Goal: Information Seeking & Learning: Learn about a topic

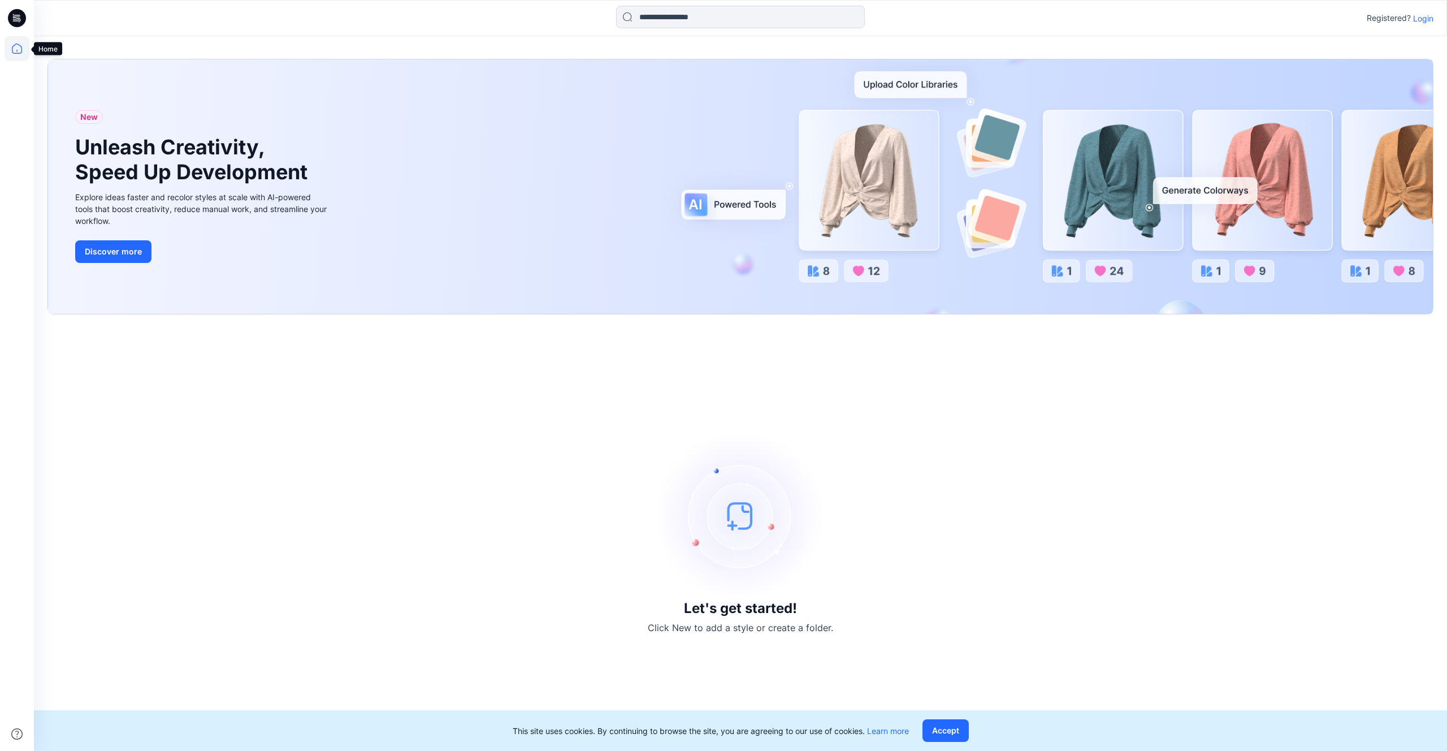
click at [21, 49] on icon at bounding box center [17, 49] width 10 height 10
click at [1422, 19] on p "Login" at bounding box center [1423, 18] width 20 height 12
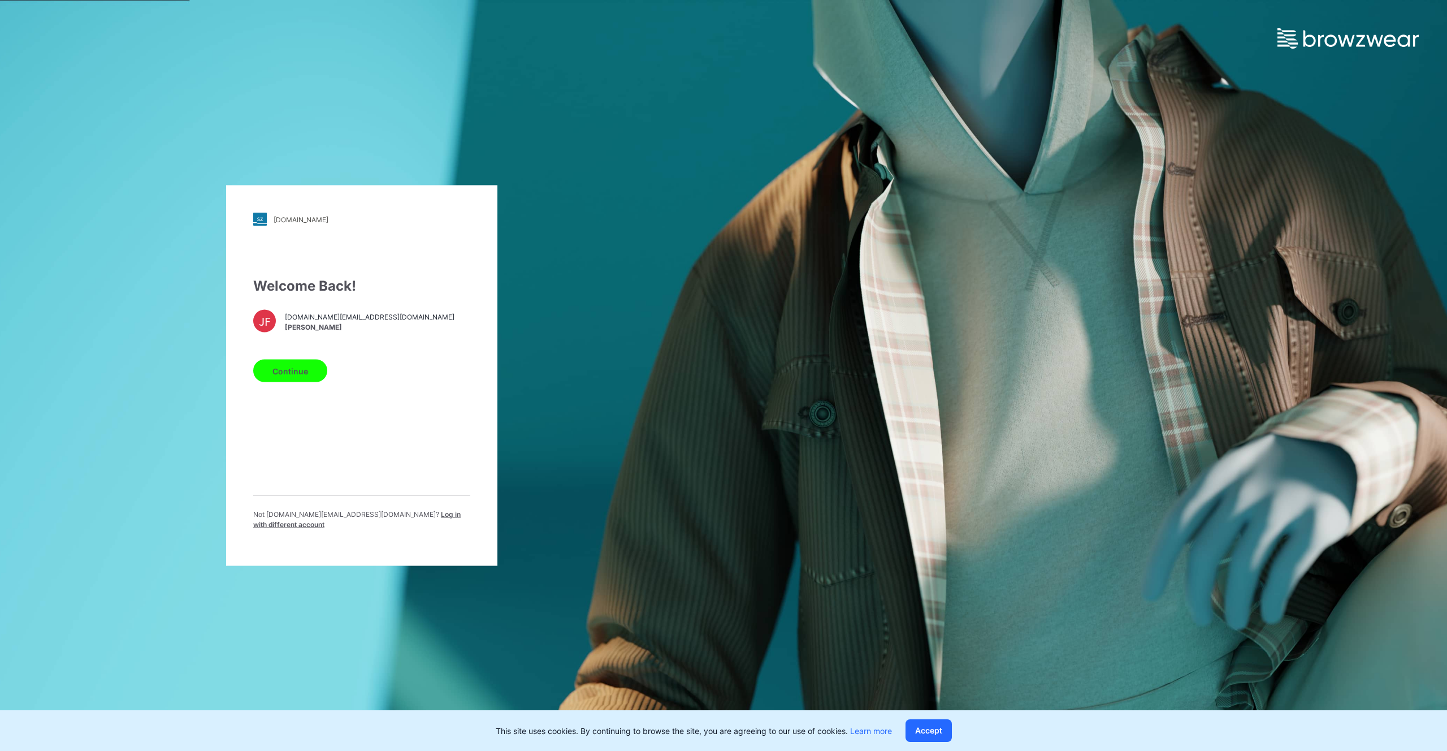
click at [297, 376] on button "Continue" at bounding box center [290, 370] width 74 height 23
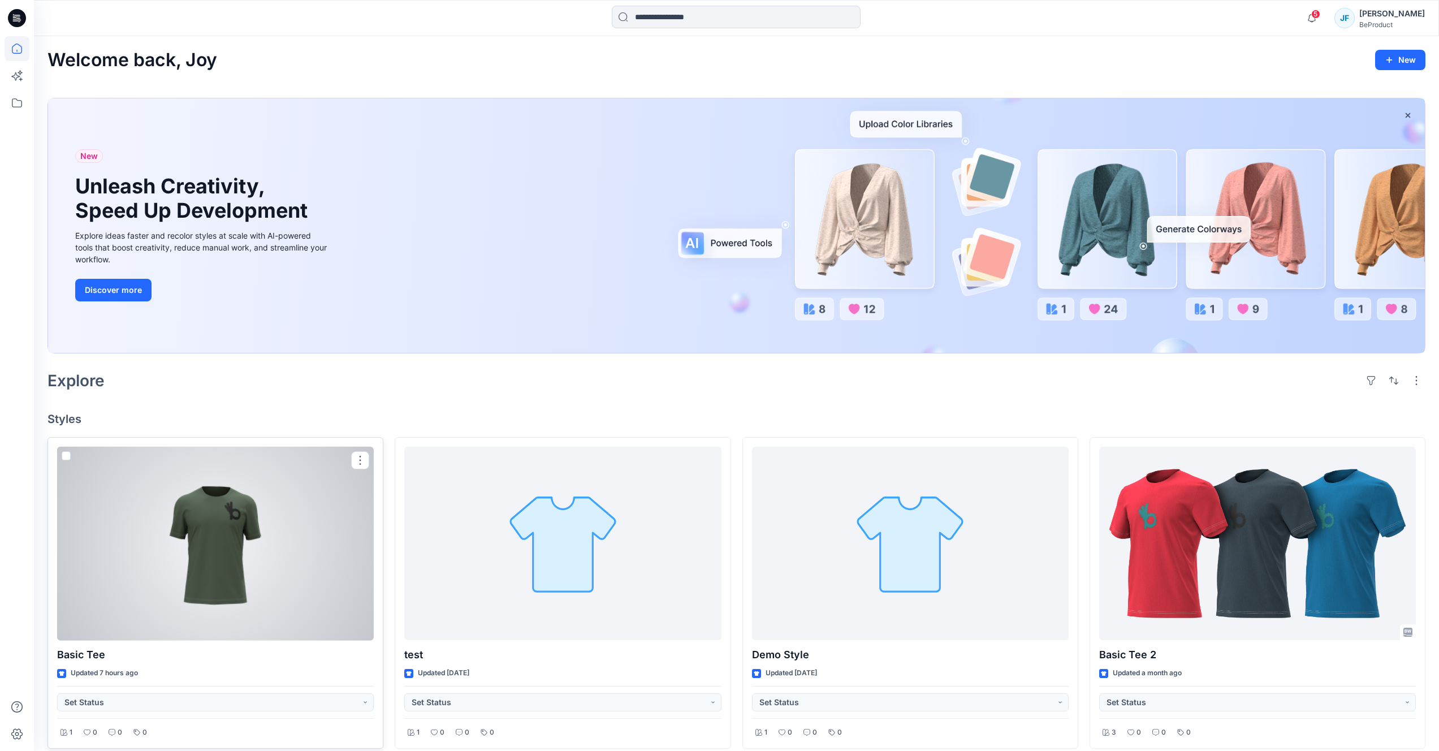
click at [228, 479] on div at bounding box center [215, 544] width 317 height 194
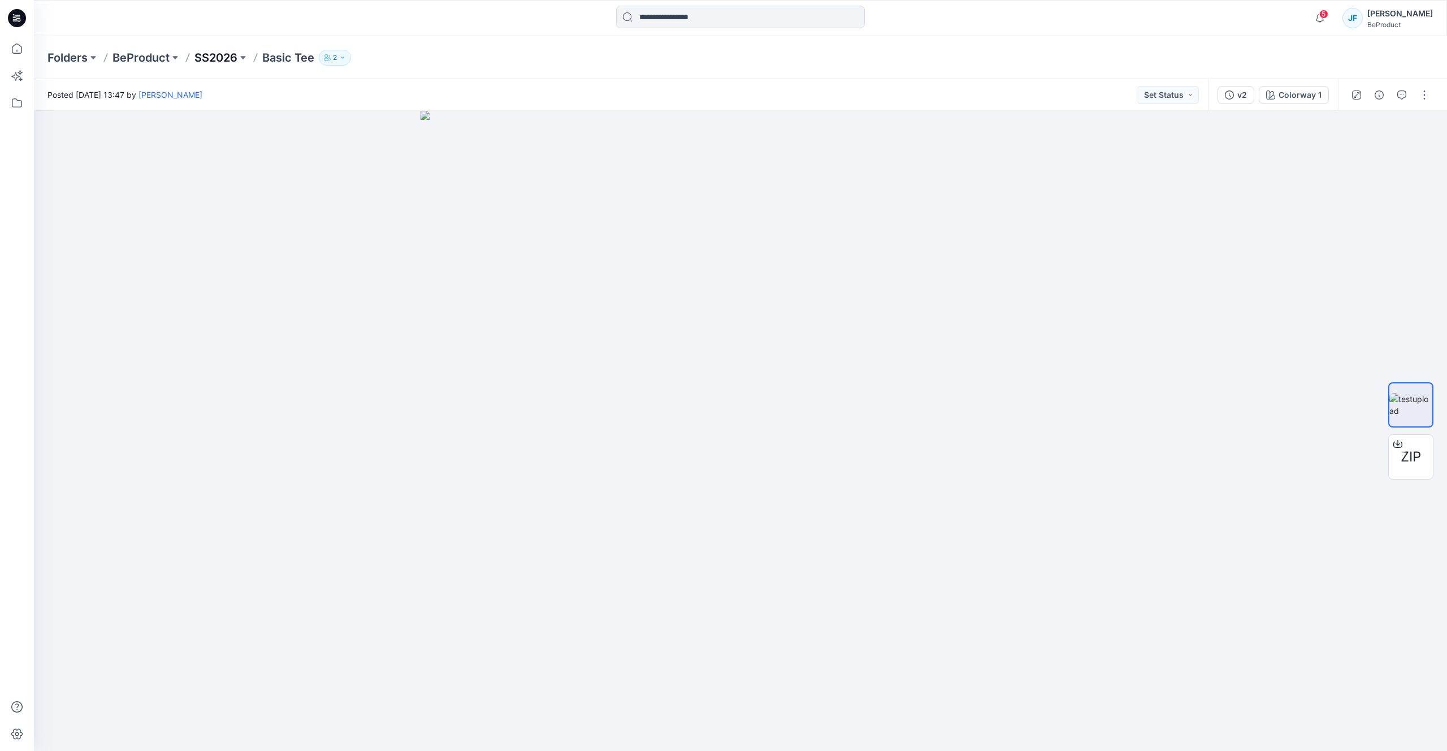
click at [224, 59] on p "SS2026" at bounding box center [215, 58] width 43 height 16
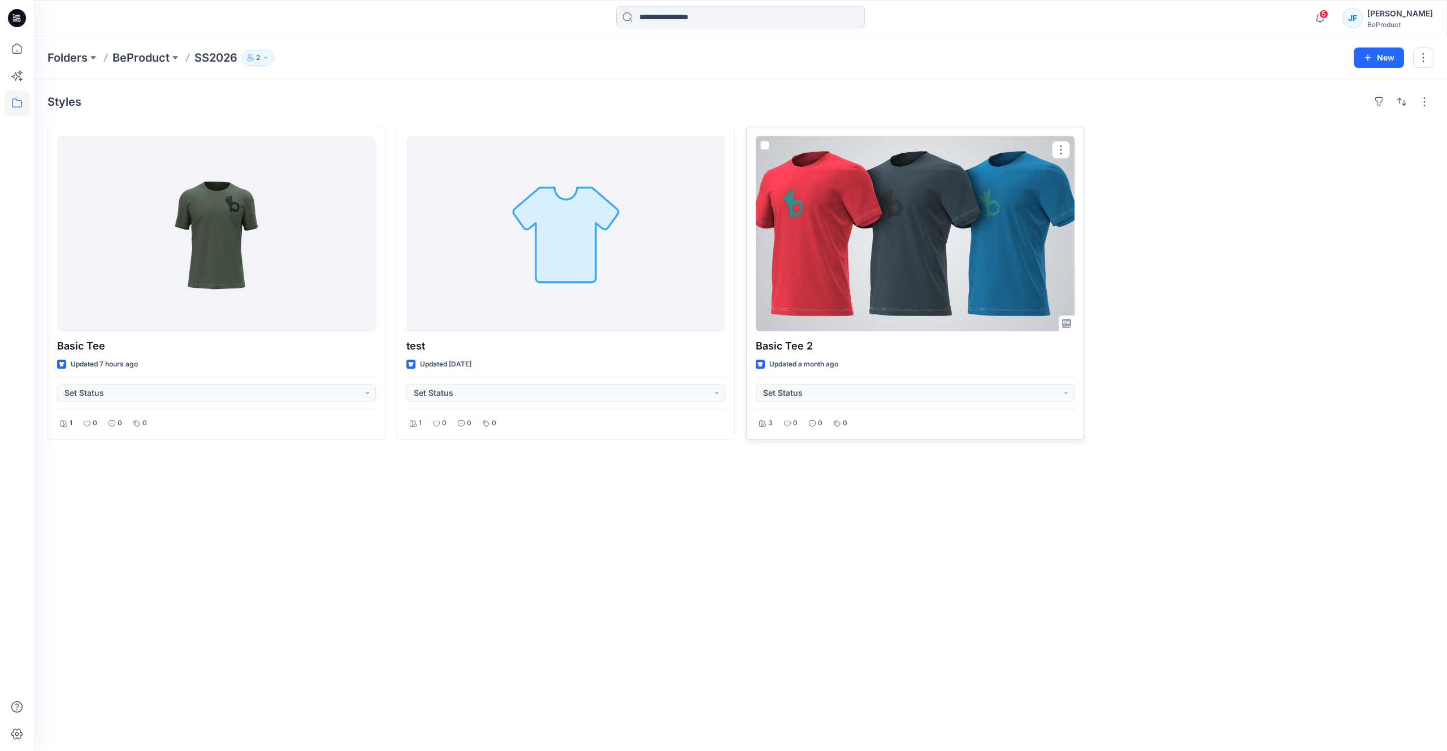
click at [796, 258] on div at bounding box center [915, 233] width 319 height 195
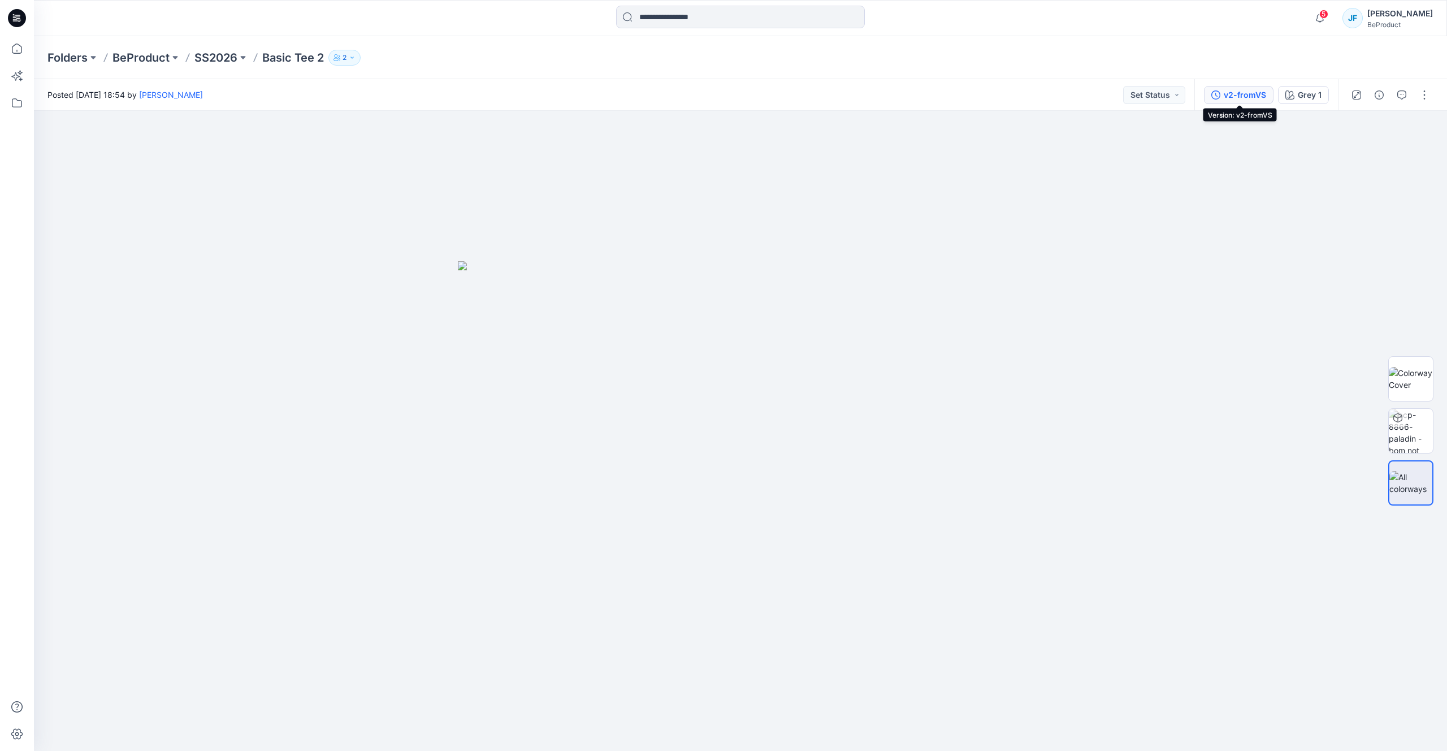
click at [1240, 94] on div "v2-fromVS" at bounding box center [1245, 95] width 42 height 12
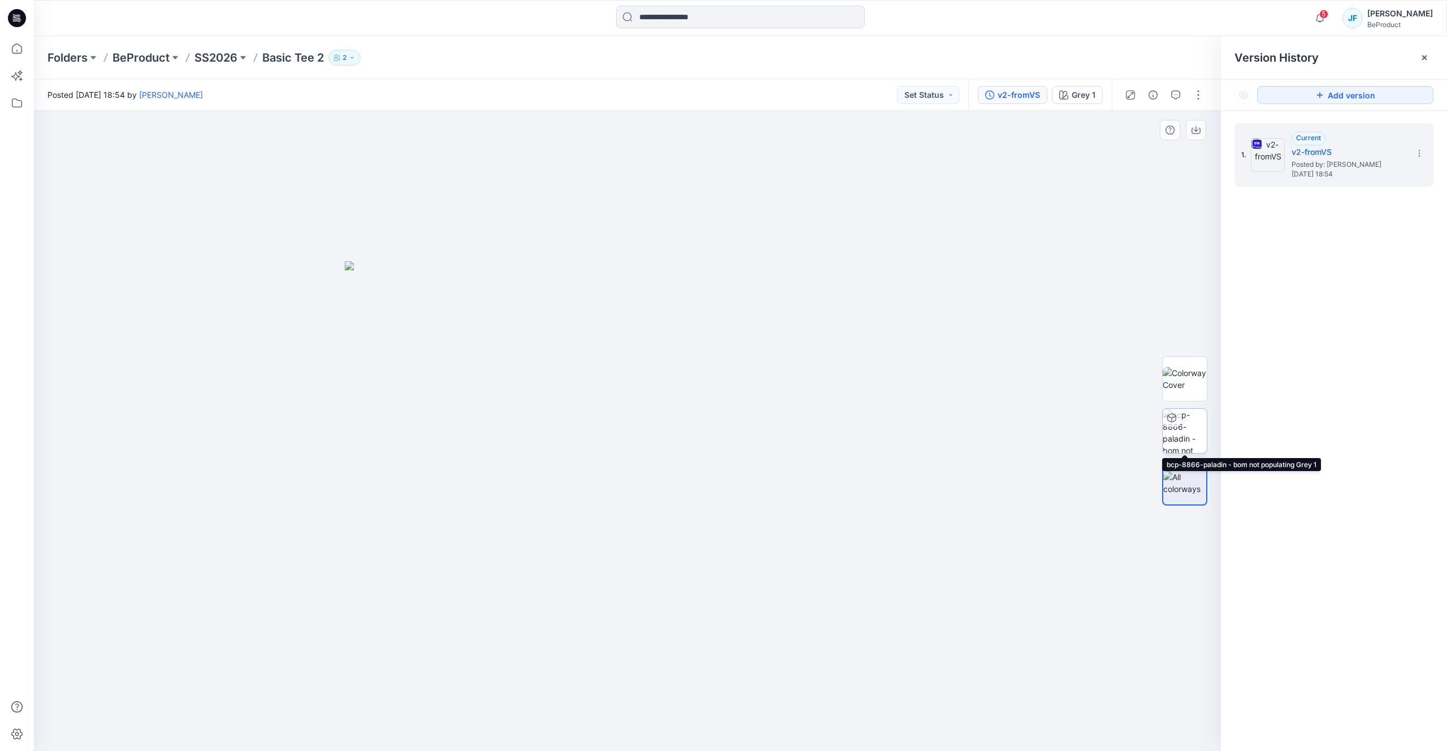
click at [1188, 425] on img at bounding box center [1185, 431] width 44 height 44
click at [1180, 471] on img at bounding box center [1185, 483] width 44 height 24
click at [1084, 95] on div "Grey 1" at bounding box center [1084, 95] width 24 height 12
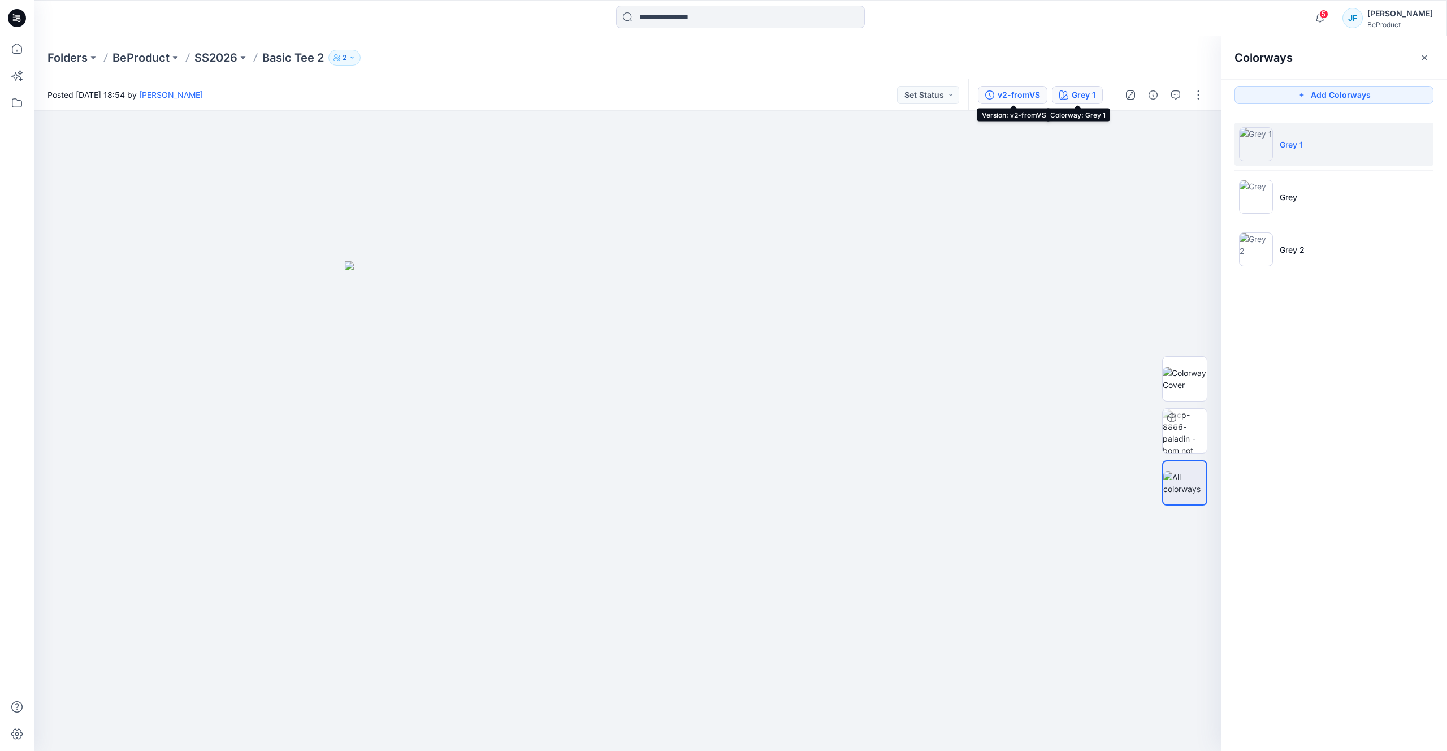
click at [1012, 101] on div "v2-fromVS" at bounding box center [1019, 95] width 42 height 12
click at [1068, 97] on icon "button" at bounding box center [1063, 94] width 9 height 9
click at [1255, 191] on img at bounding box center [1256, 197] width 34 height 34
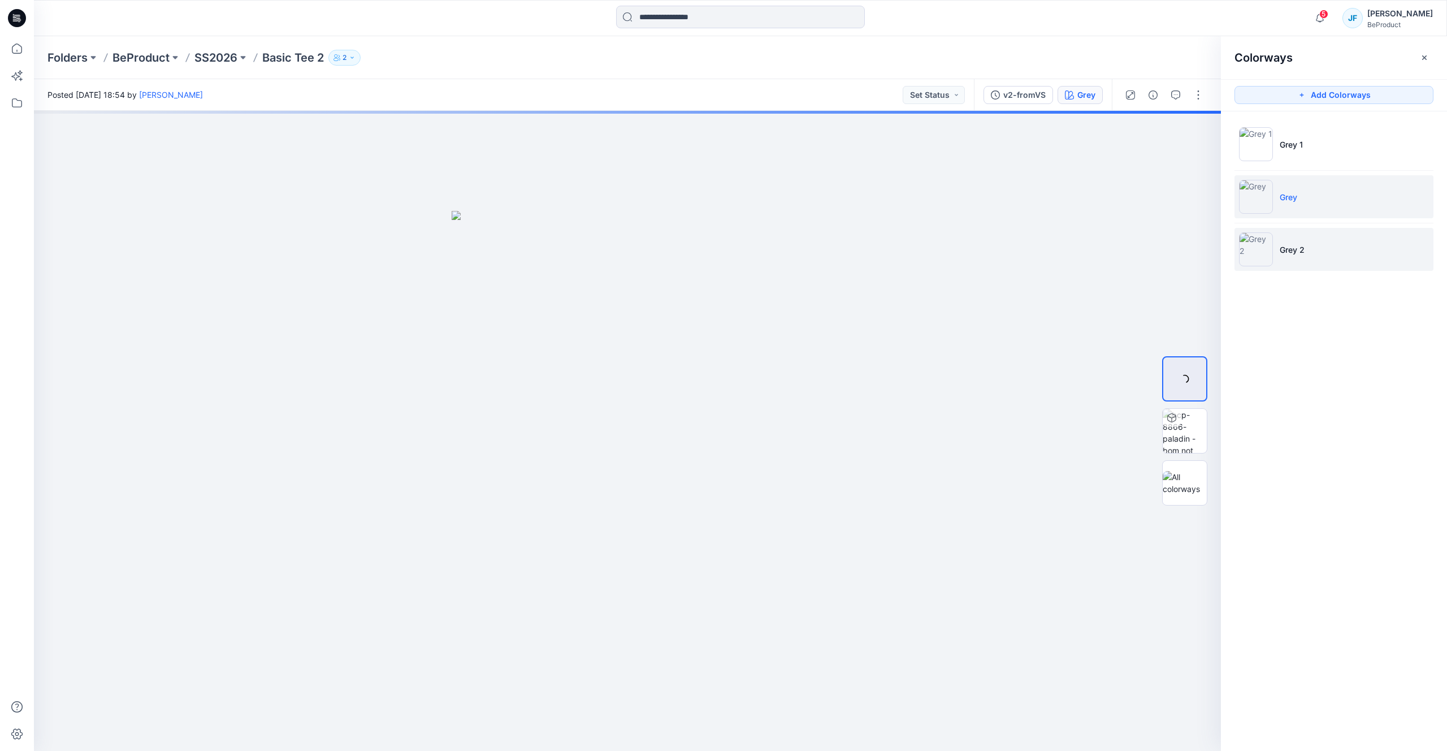
click at [1252, 233] on img at bounding box center [1256, 249] width 34 height 34
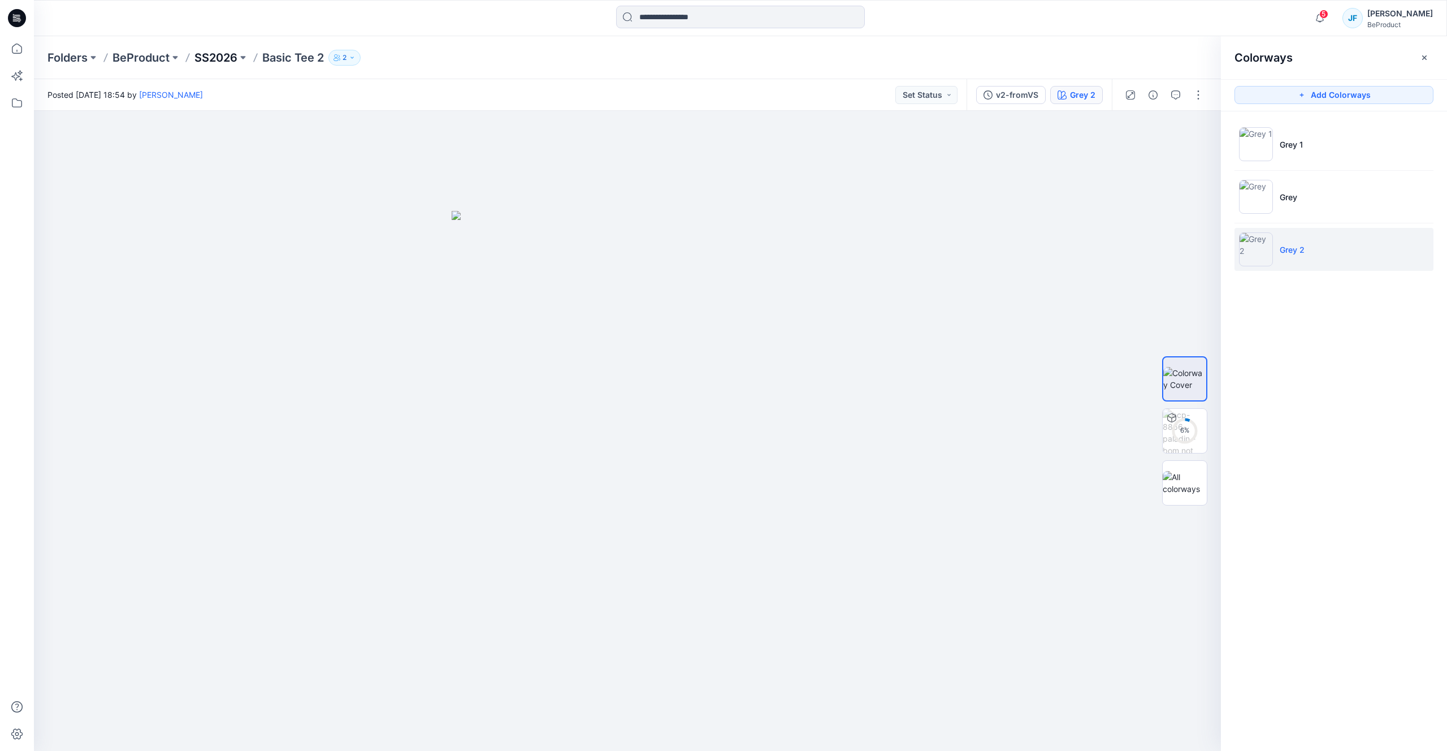
click at [232, 60] on p "SS2026" at bounding box center [215, 58] width 43 height 16
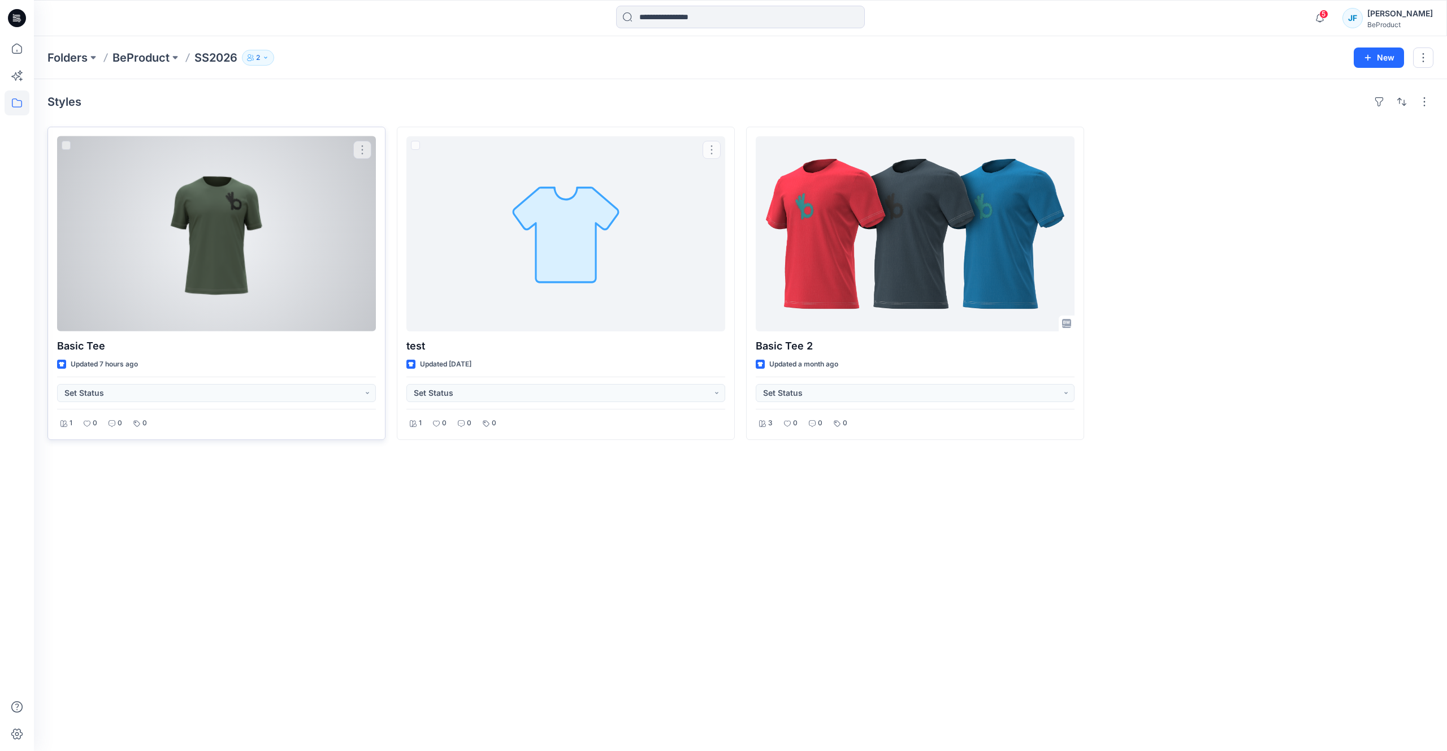
click at [240, 244] on div at bounding box center [216, 233] width 319 height 195
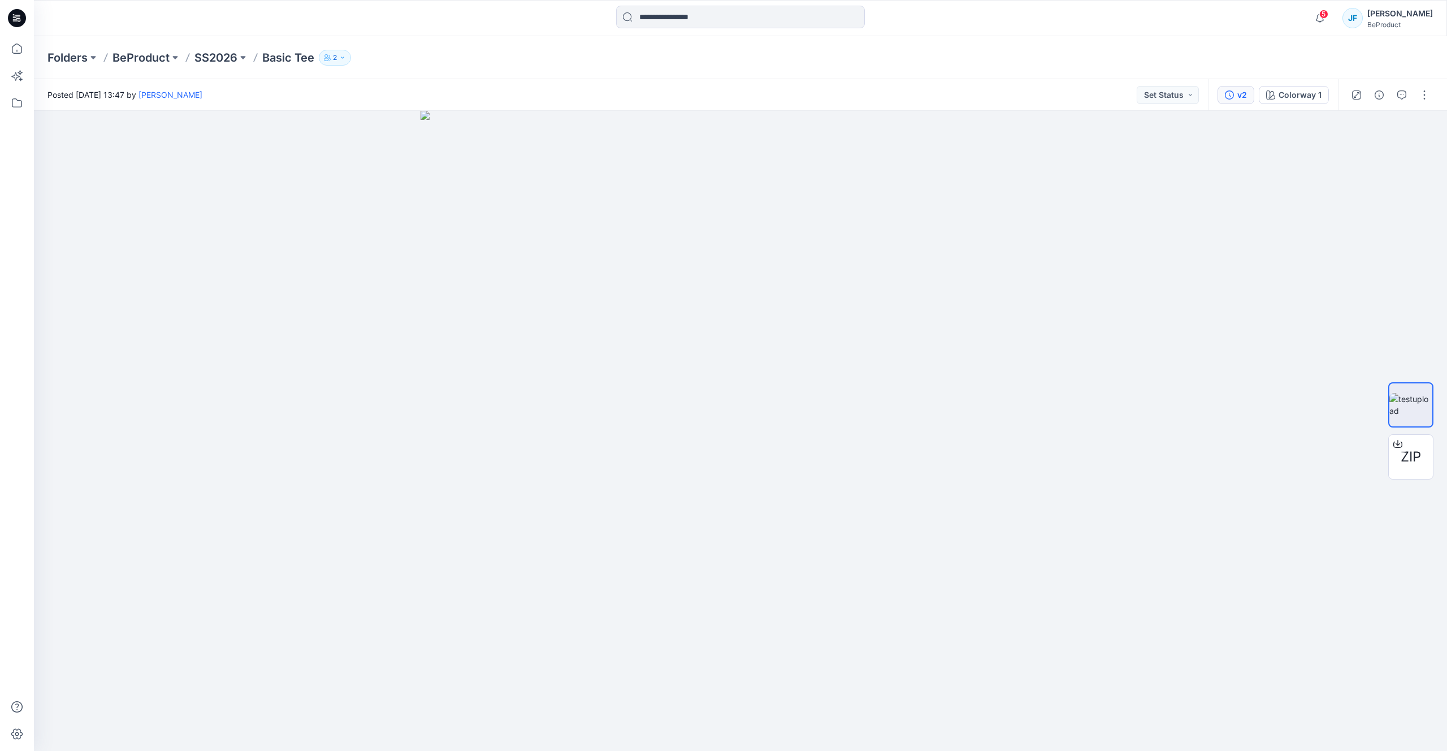
click at [1232, 96] on icon "button" at bounding box center [1229, 94] width 9 height 9
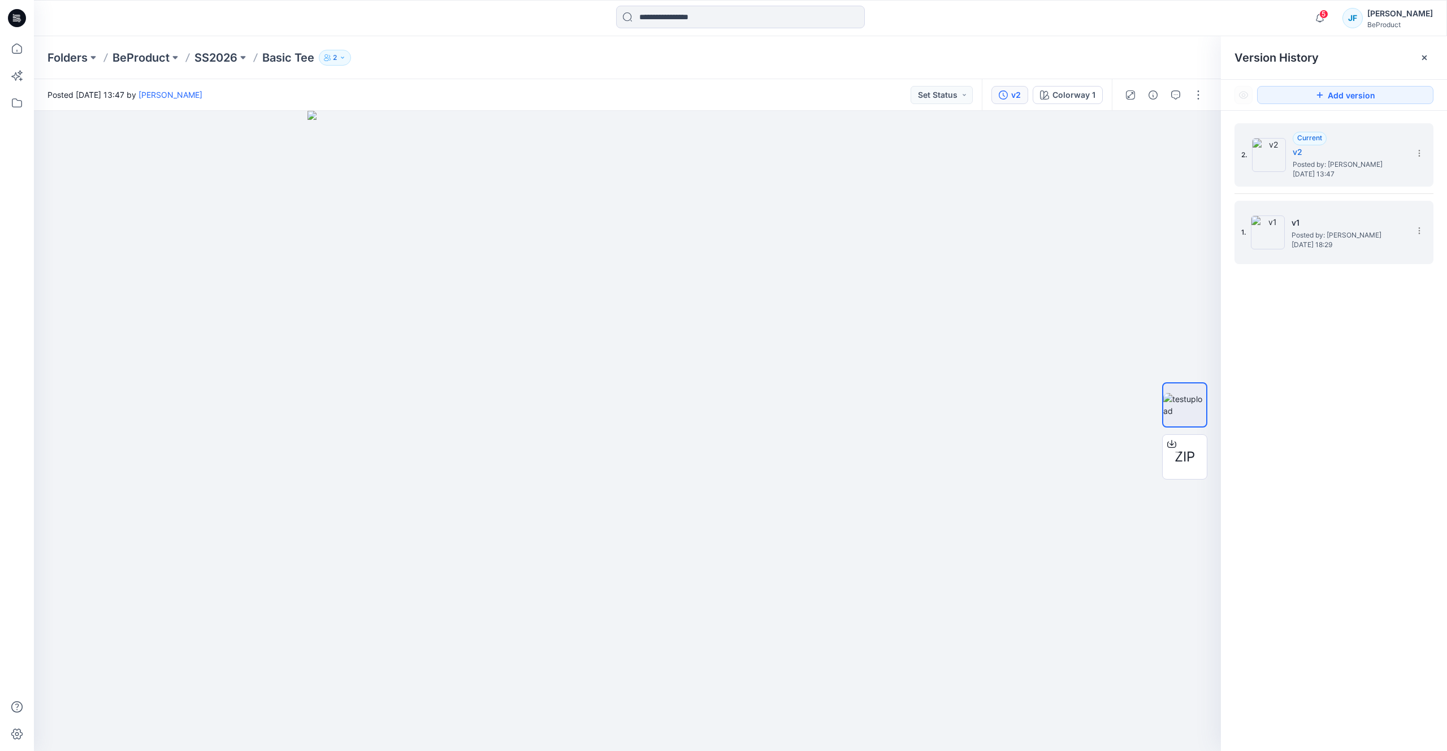
click at [1263, 213] on div "1. v1 Posted by: Joy Foo Tuesday, July 22, 2025 18:29" at bounding box center [1326, 232] width 170 height 54
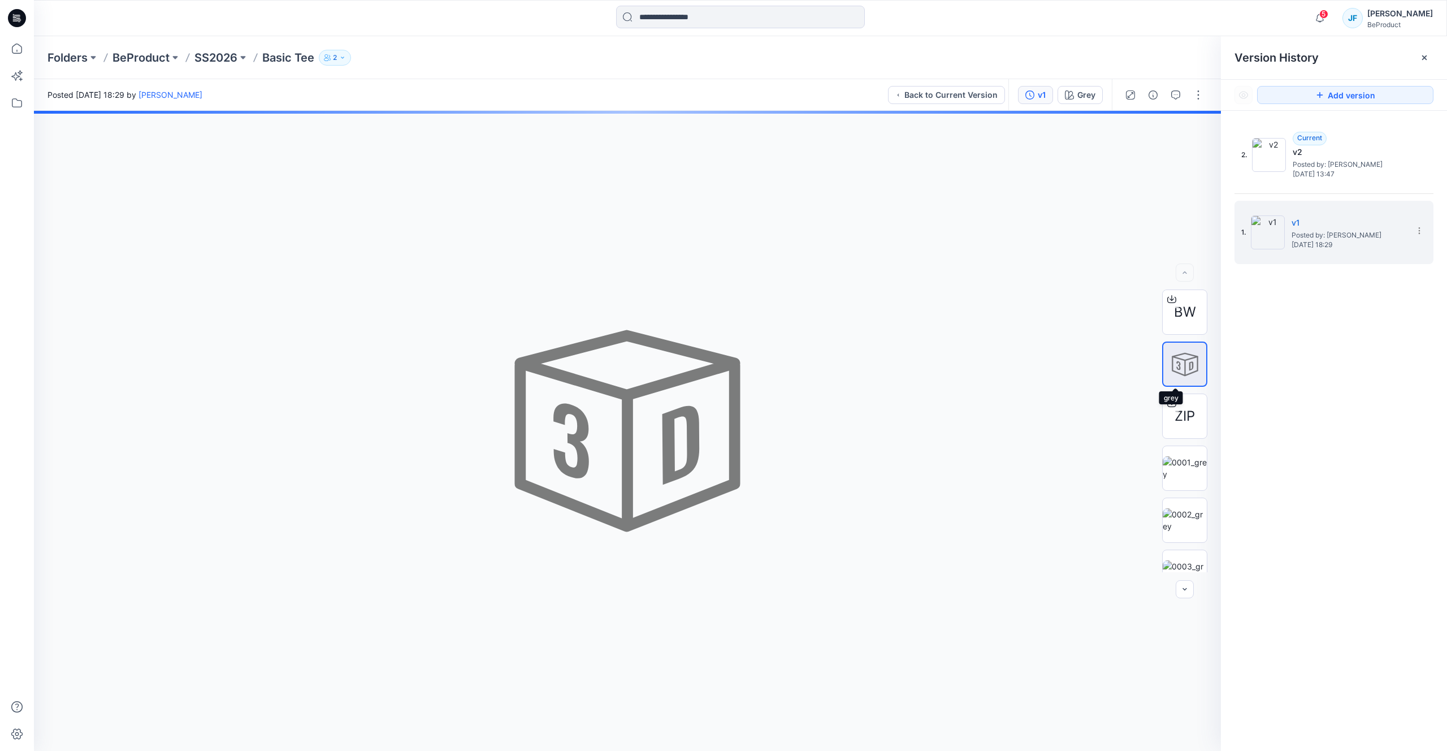
click at [1177, 360] on div at bounding box center [1184, 363] width 45 height 45
click at [1079, 97] on div "Grey" at bounding box center [1086, 95] width 18 height 12
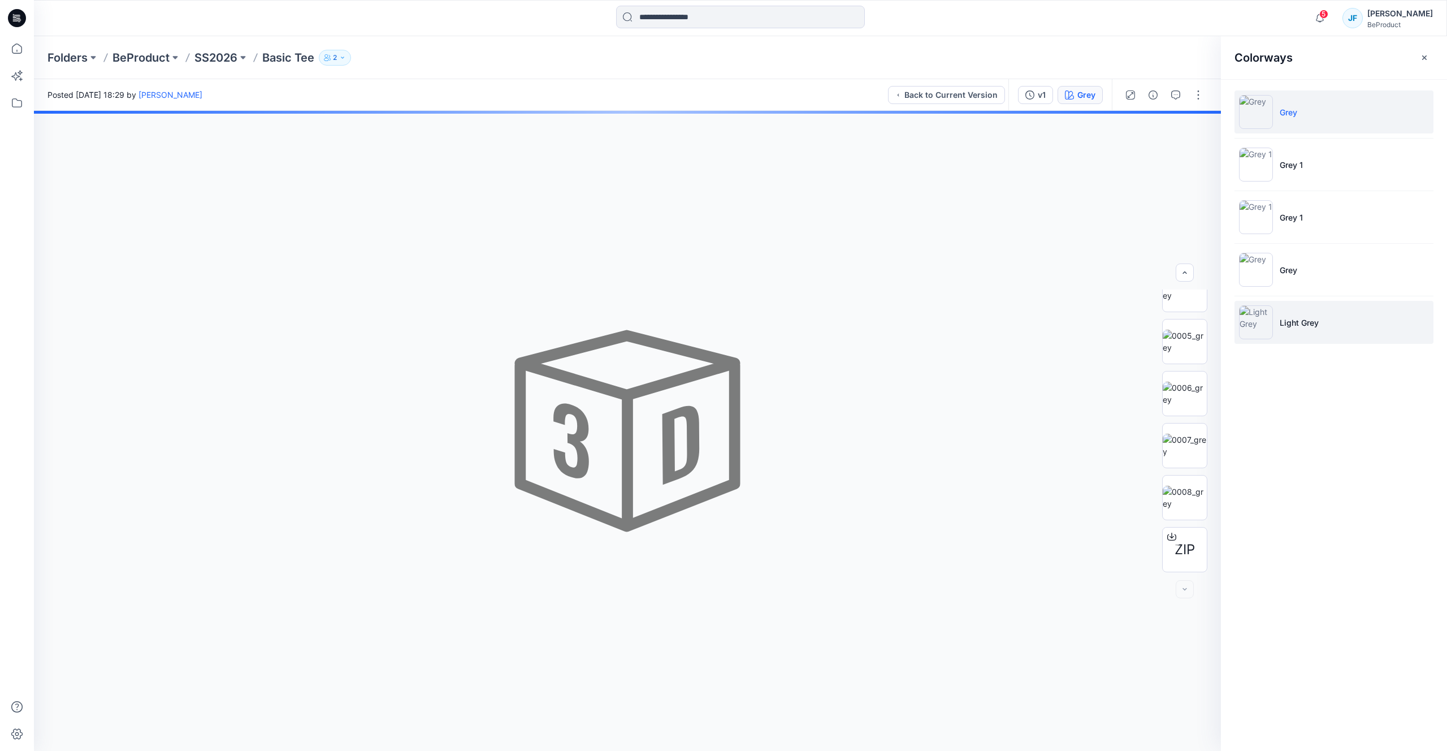
click at [1257, 311] on img at bounding box center [1256, 322] width 34 height 34
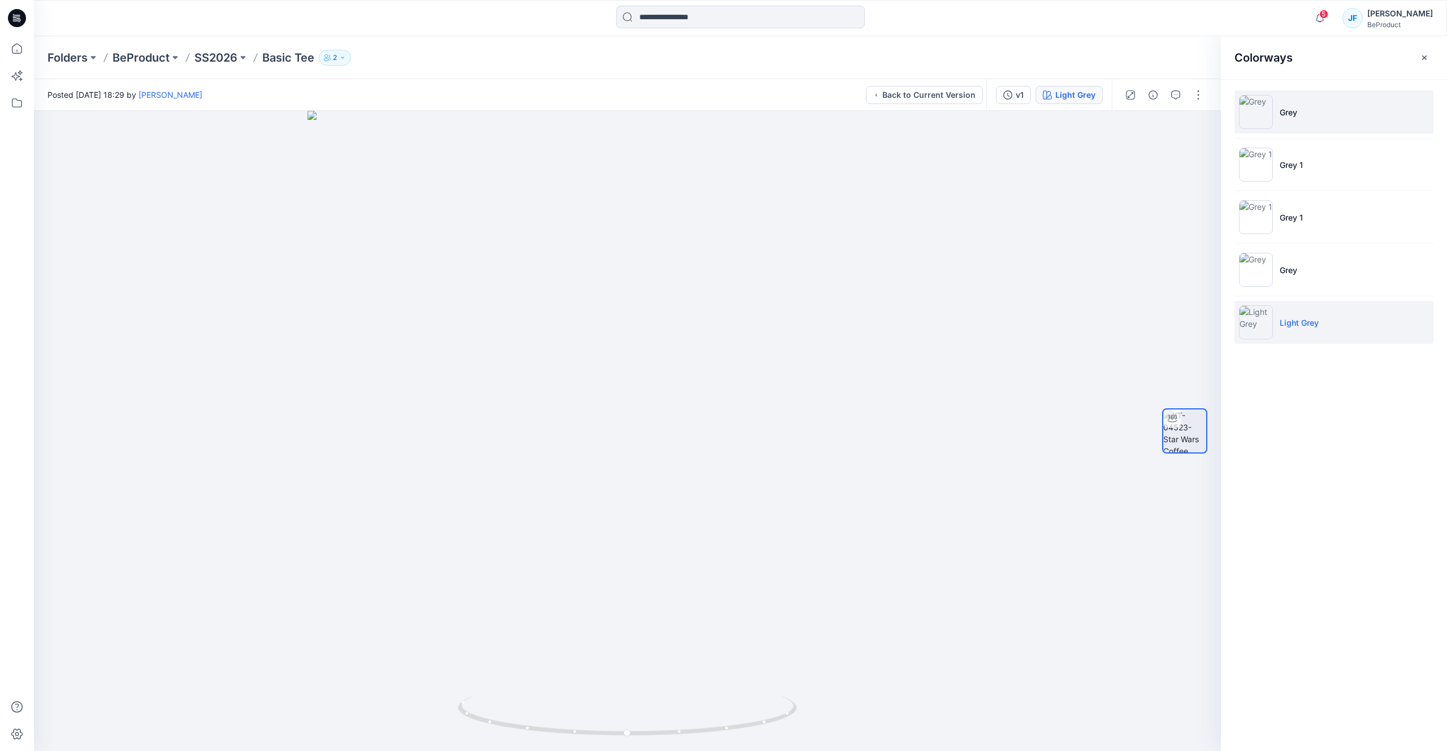
click at [1293, 112] on p "Grey" at bounding box center [1289, 112] width 18 height 12
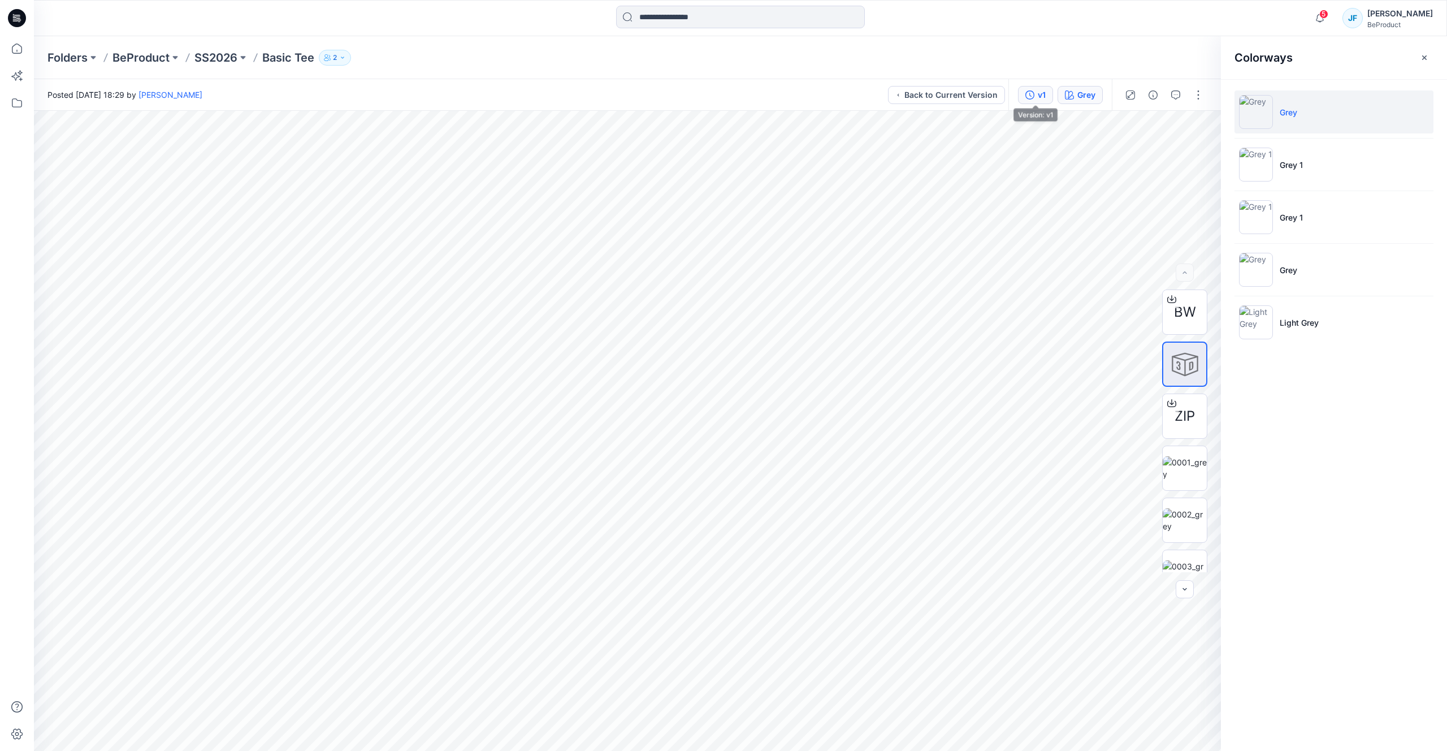
click at [1032, 96] on icon "button" at bounding box center [1029, 94] width 9 height 9
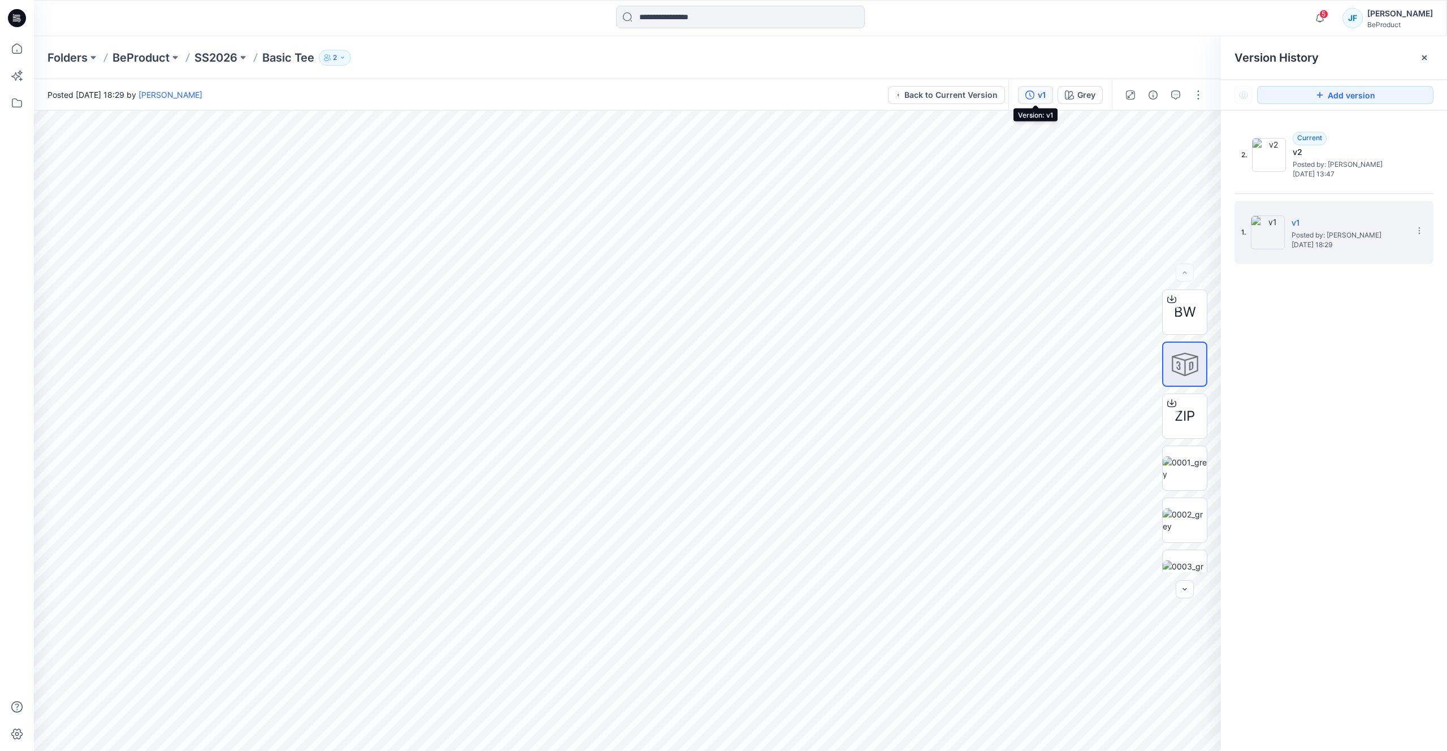
click at [1035, 96] on button "v1" at bounding box center [1035, 95] width 35 height 18
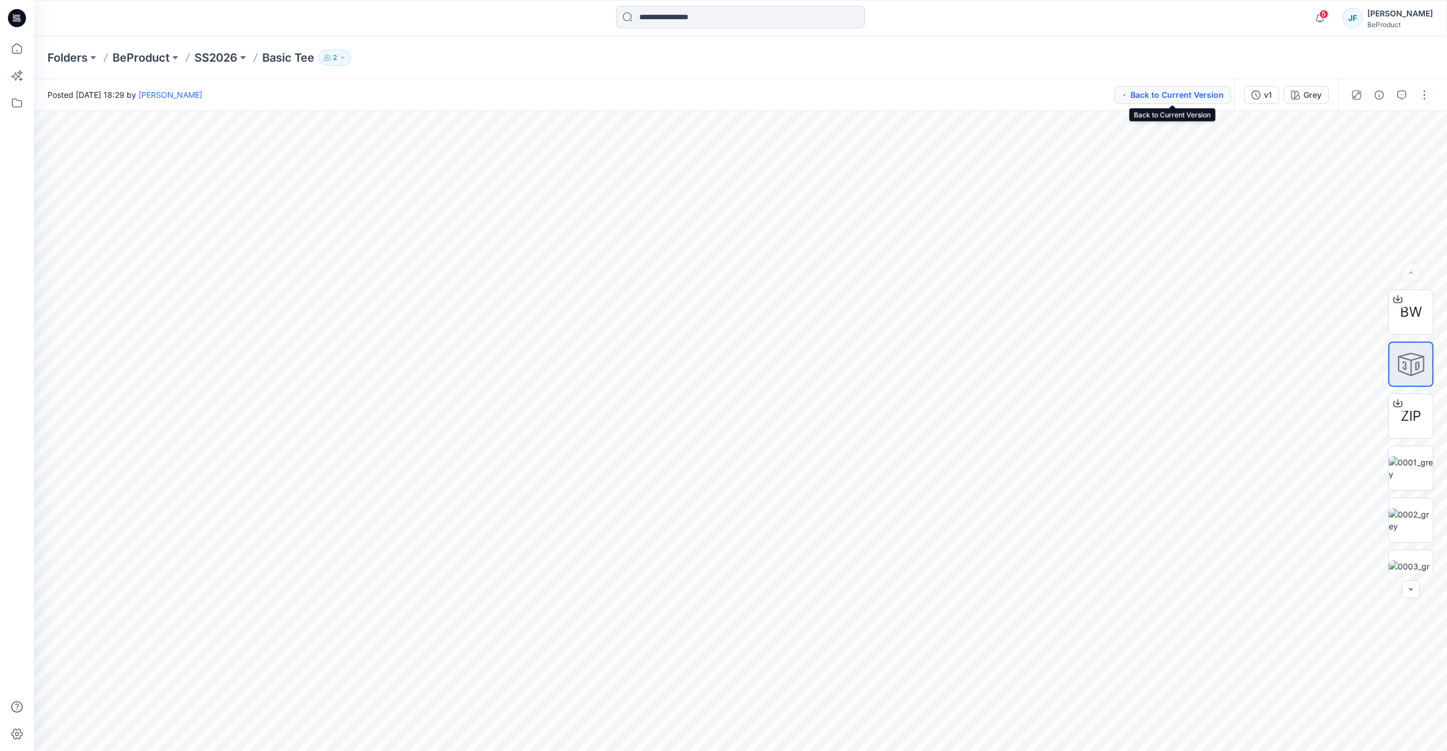
click at [1189, 94] on button "Back to Current Version" at bounding box center [1172, 95] width 117 height 18
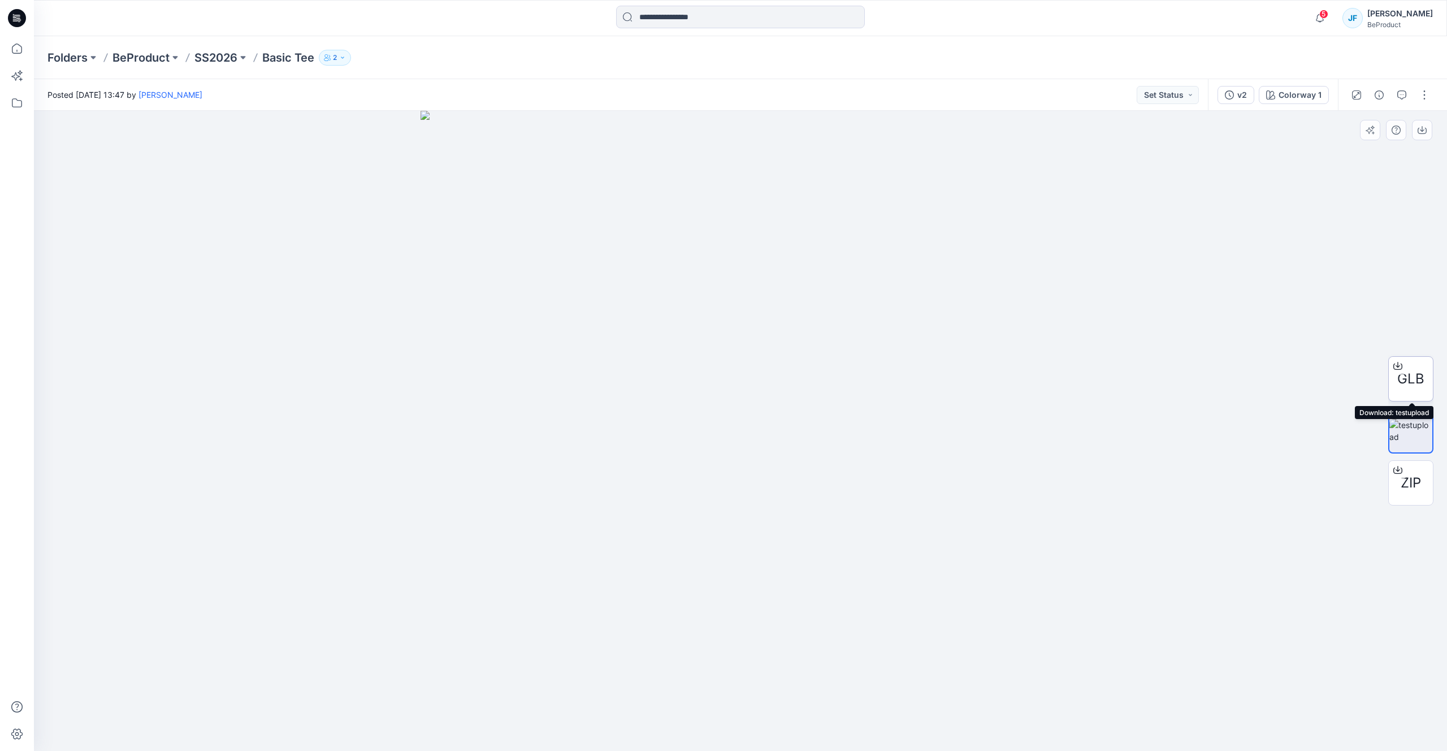
click at [1401, 382] on span "GLB" at bounding box center [1410, 379] width 27 height 20
